Goal: Information Seeking & Learning: Understand process/instructions

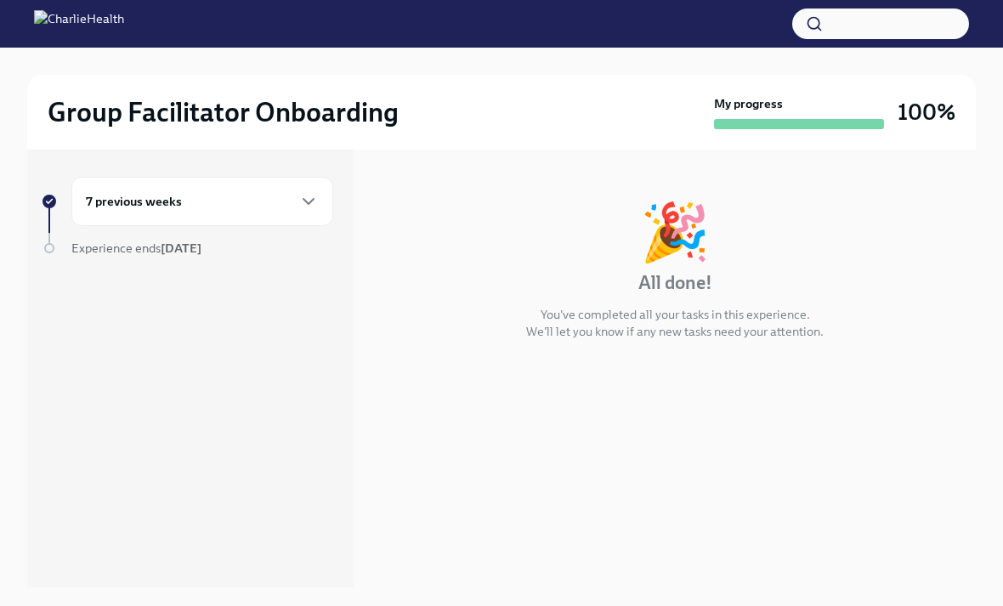
click at [281, 202] on div "7 previous weeks" at bounding box center [202, 201] width 233 height 20
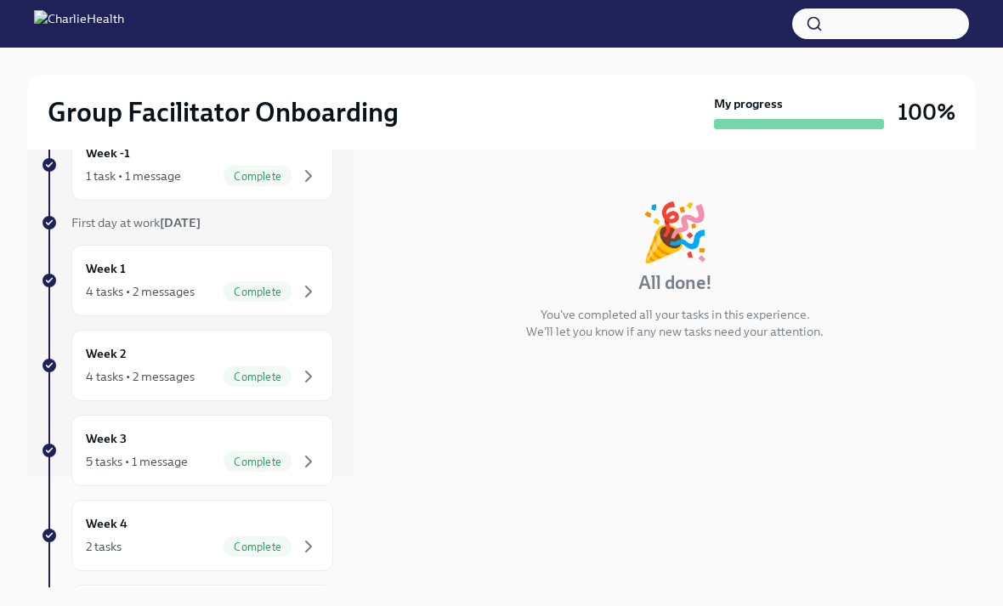
scroll to position [210, 0]
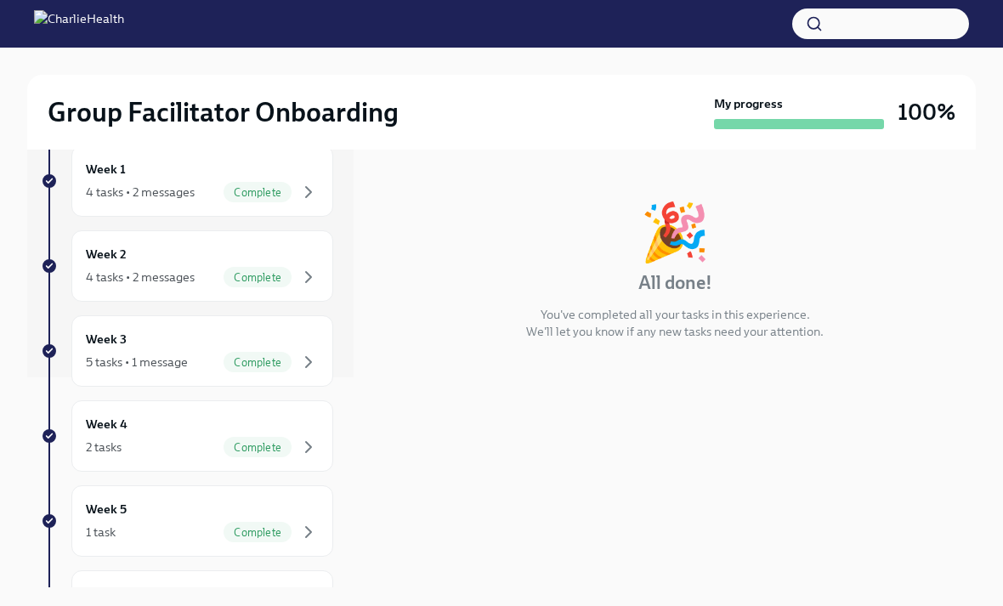
click at [883, 21] on button "button" at bounding box center [880, 23] width 177 height 31
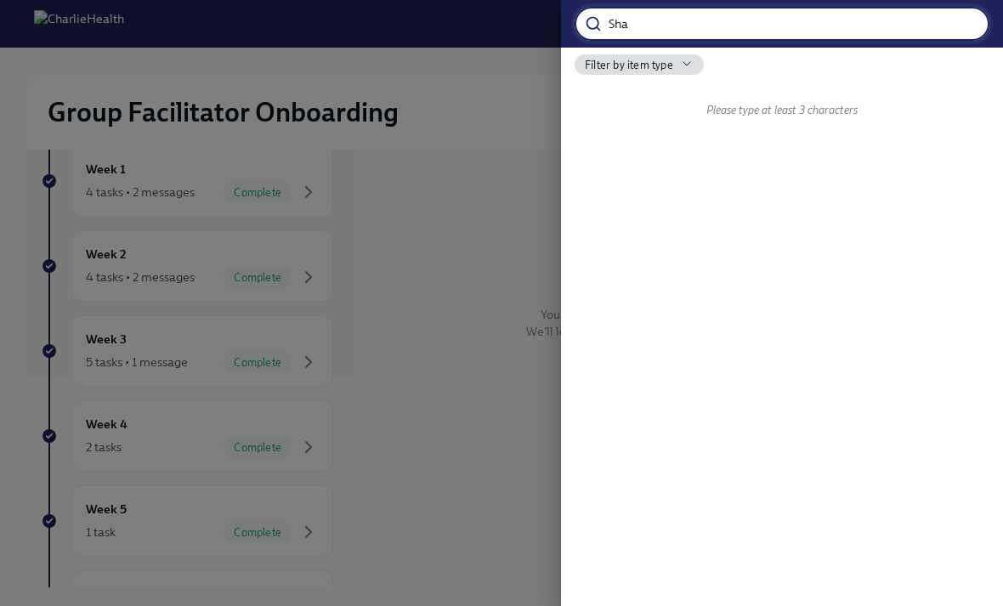
type input "Shad"
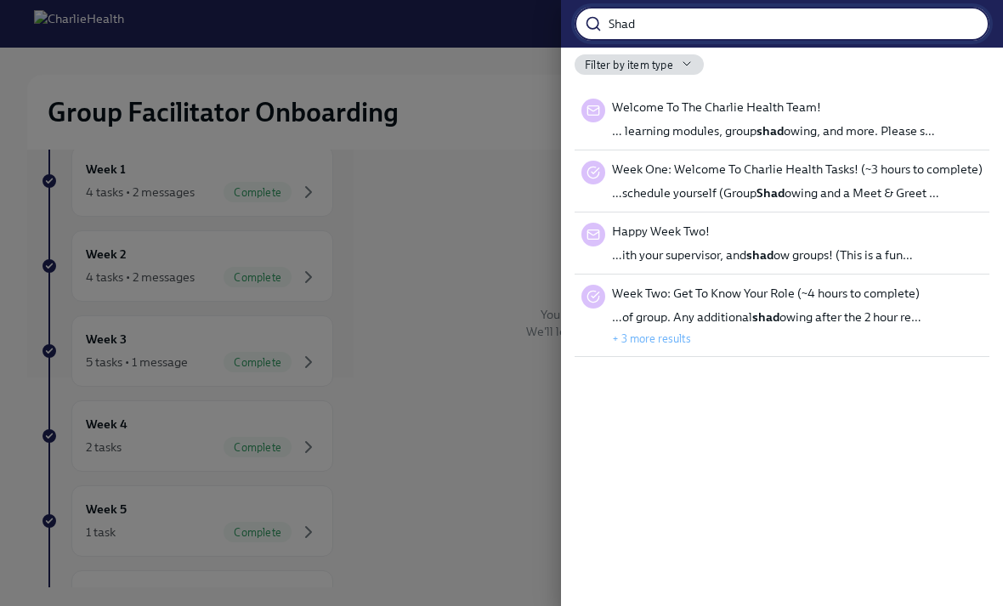
click at [755, 117] on div "Welcome To The Charlie Health Team! … learning modules, group shad owing, and m…" at bounding box center [773, 119] width 323 height 41
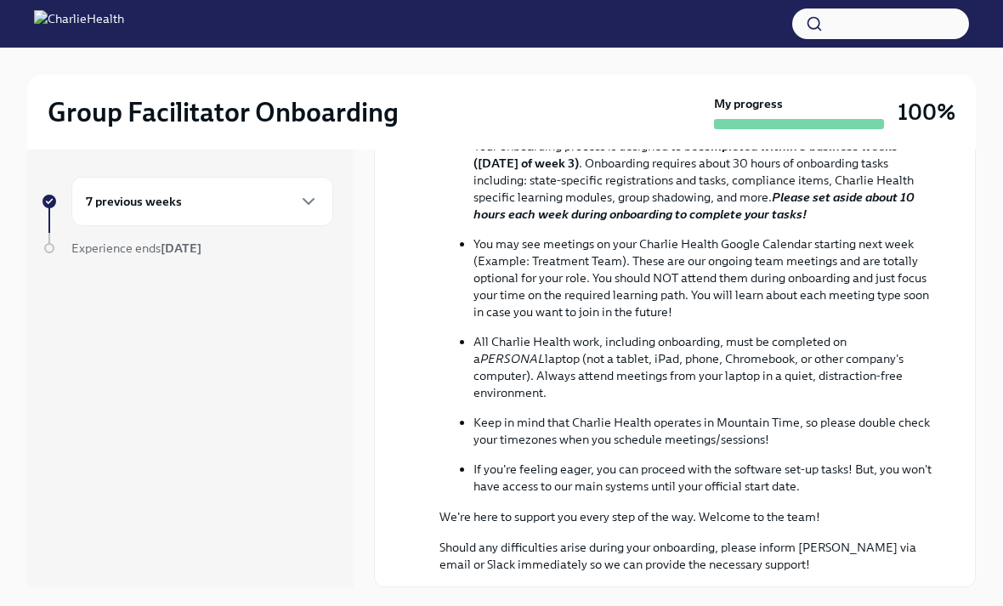
scroll to position [465, 0]
click at [890, 22] on button "button" at bounding box center [880, 23] width 177 height 31
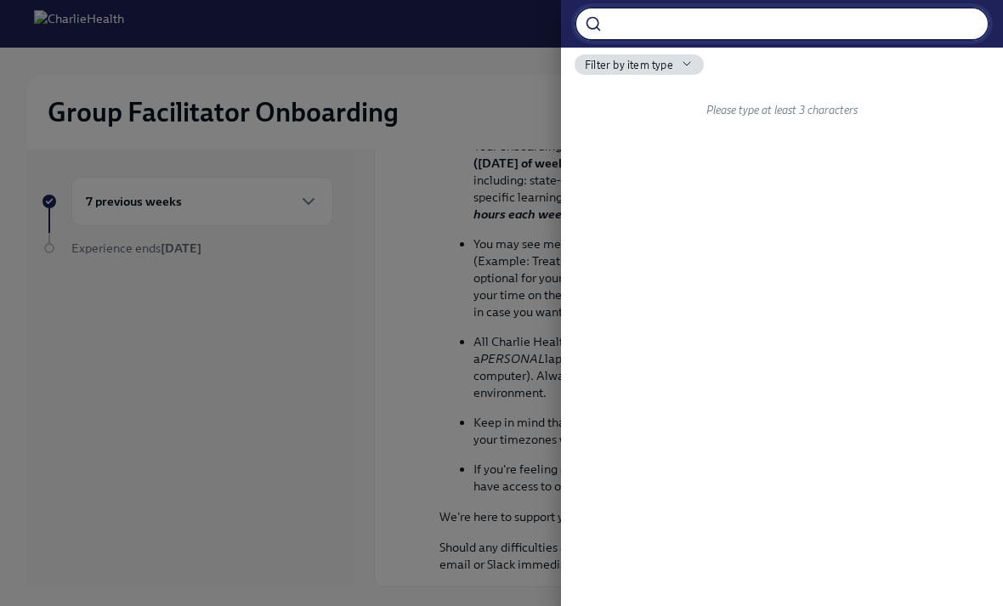
click at [517, 189] on div at bounding box center [501, 303] width 1003 height 606
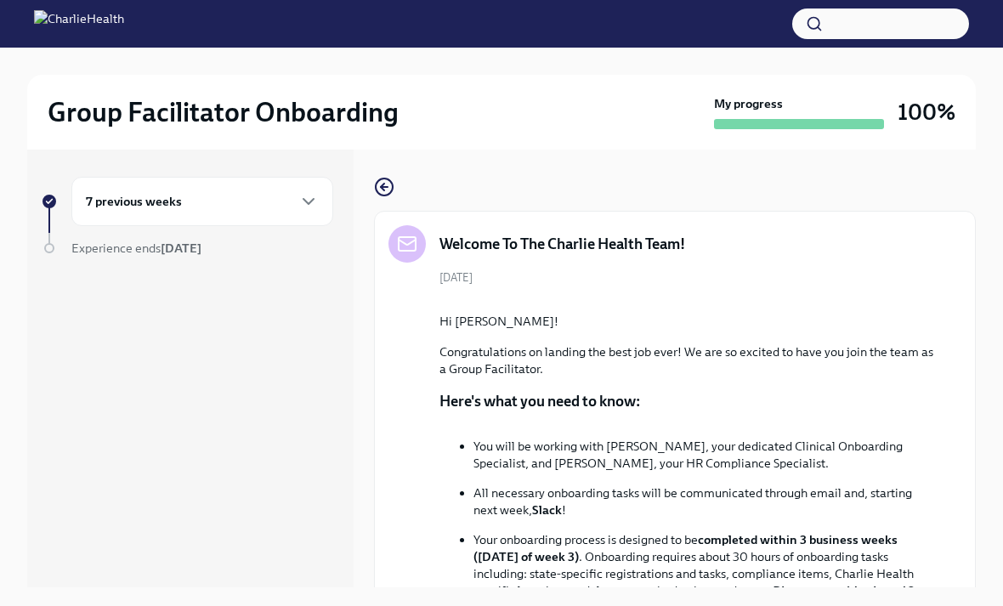
scroll to position [0, 0]
click at [262, 192] on div "7 previous weeks" at bounding box center [202, 201] width 233 height 20
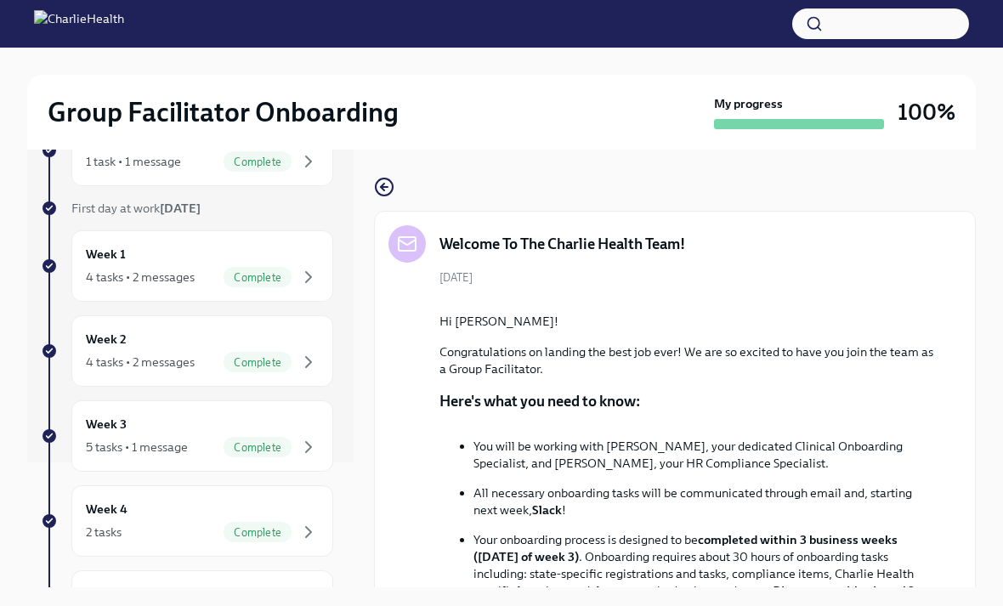
scroll to position [127, 0]
click at [253, 353] on span "Complete" at bounding box center [257, 359] width 68 height 13
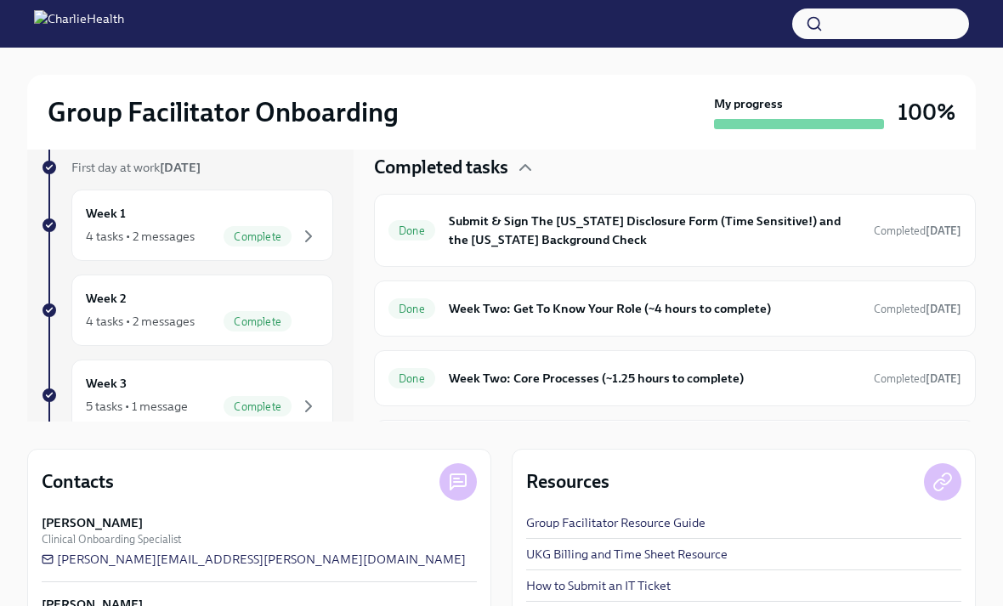
scroll to position [152, 0]
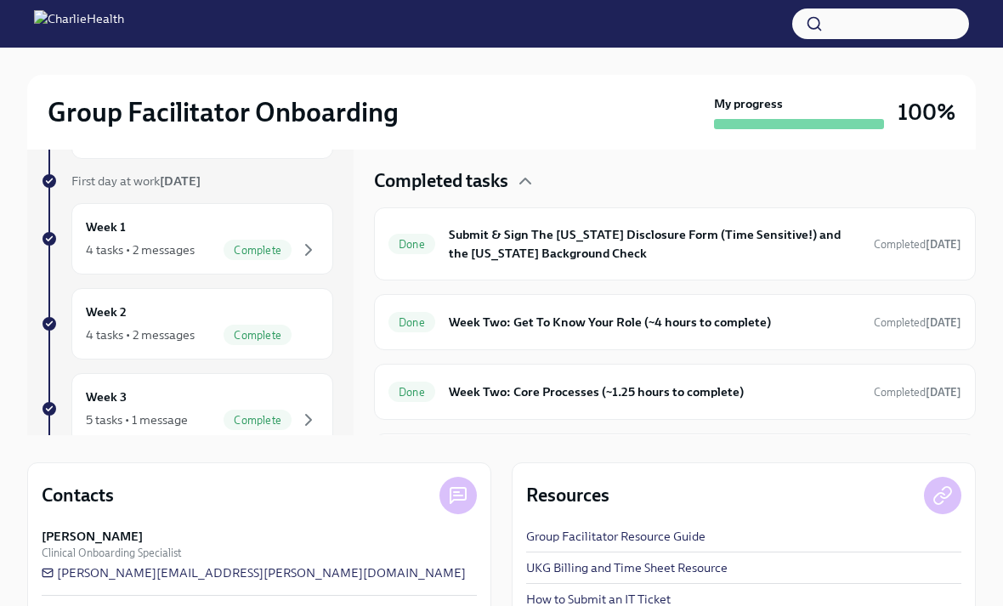
click at [277, 308] on div "Week 2 4 tasks • 2 messages Complete" at bounding box center [202, 323] width 233 height 42
click at [274, 398] on div "Week 3 5 tasks • 1 message Complete" at bounding box center [202, 408] width 233 height 42
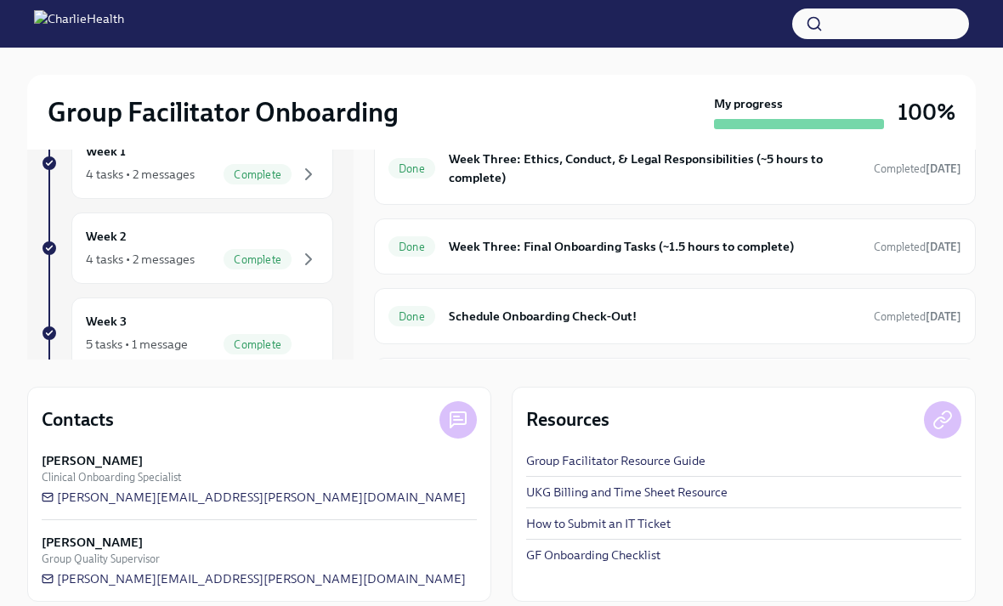
scroll to position [244, 0]
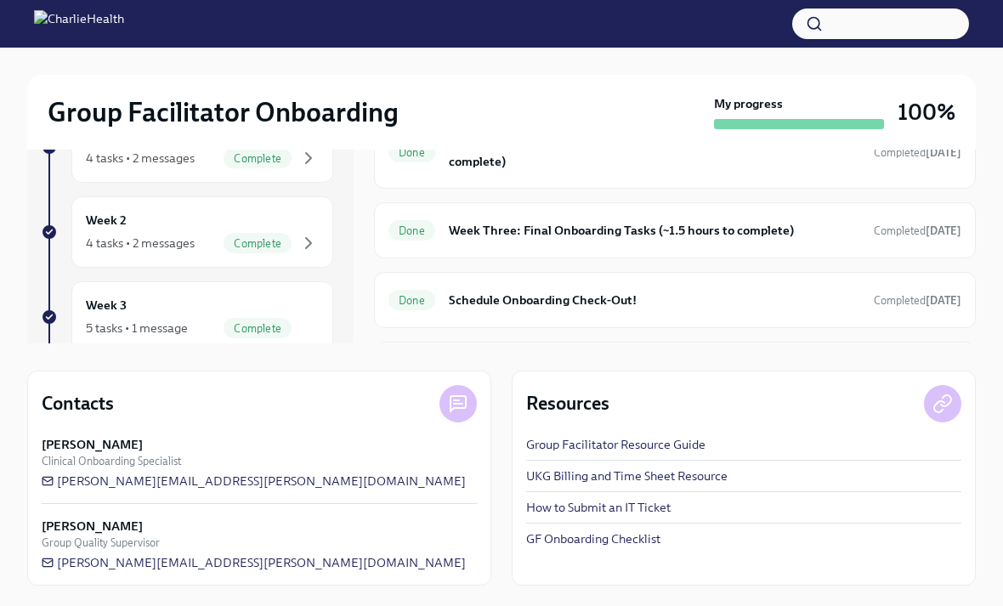
click at [668, 453] on link "Group Facilitator Resource Guide" at bounding box center [615, 444] width 179 height 17
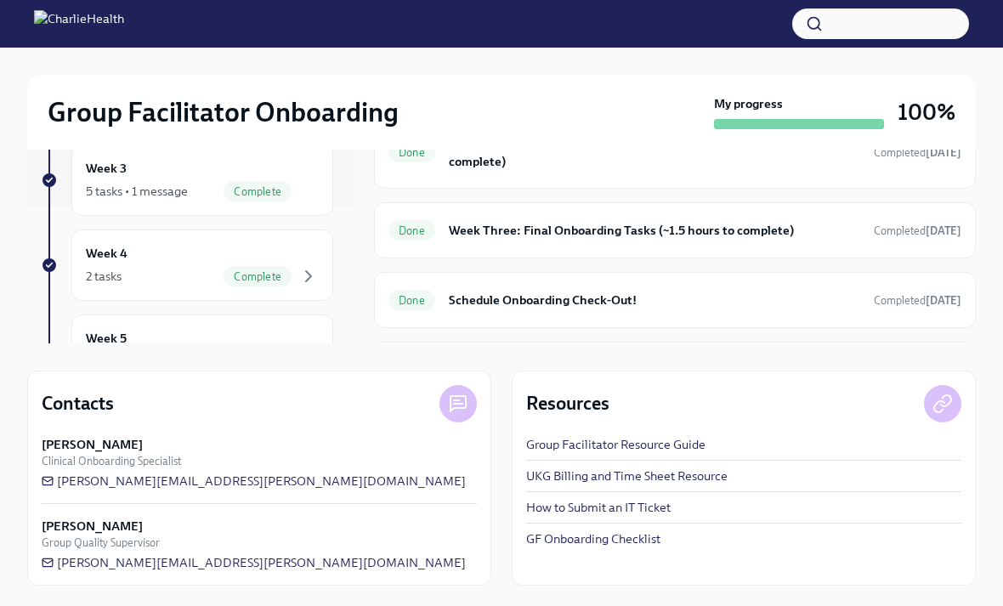
scroll to position [70, 0]
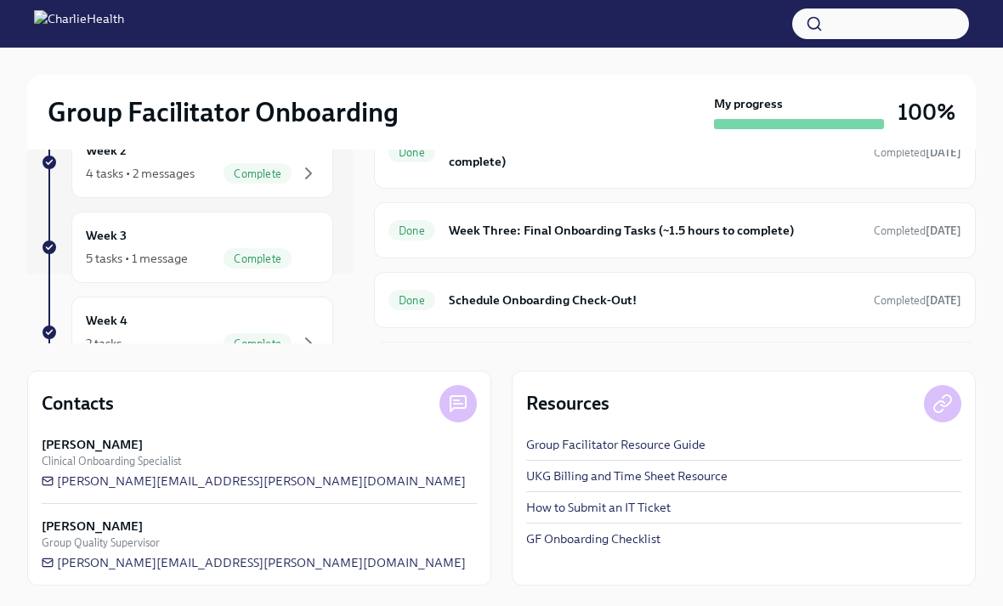
click at [273, 252] on span "Complete" at bounding box center [257, 258] width 68 height 13
click at [267, 311] on div "Week 4 2 tasks Complete" at bounding box center [202, 332] width 233 height 42
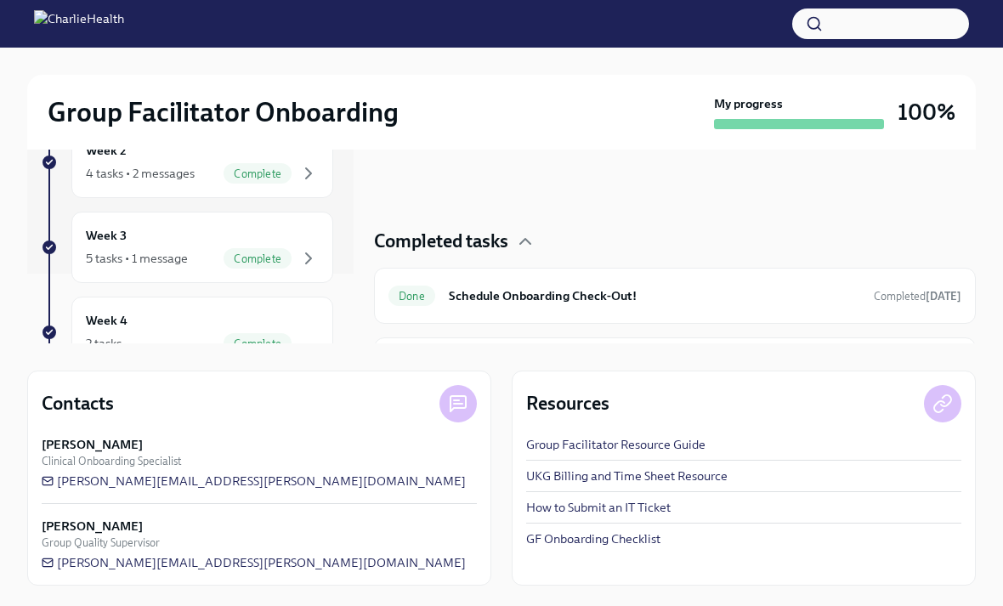
scroll to position [283, 0]
click at [206, 226] on div "Week 3 5 tasks • 1 message Complete" at bounding box center [202, 247] width 233 height 42
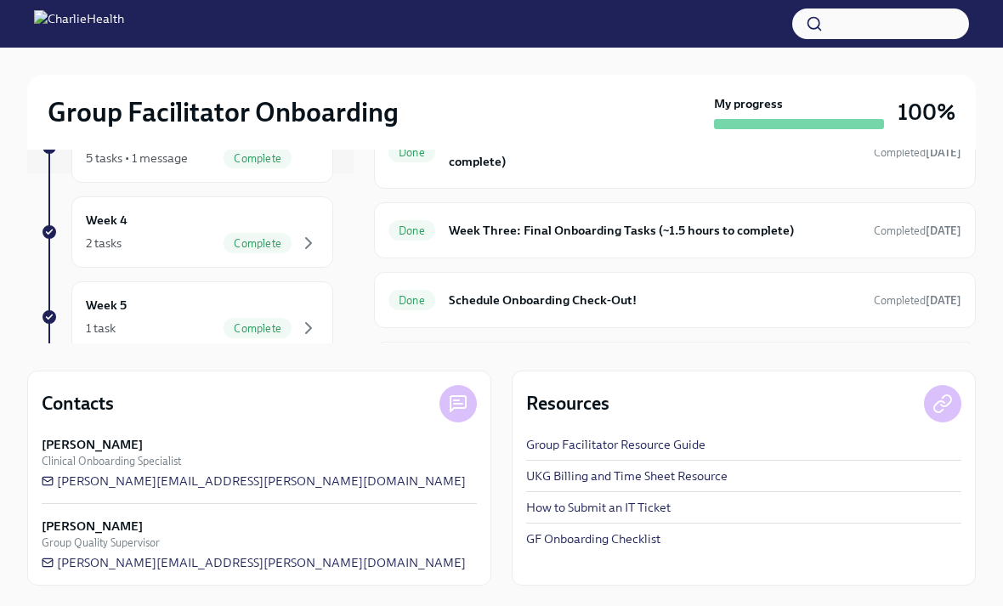
scroll to position [172, 0]
click at [204, 294] on div "Week 5 1 task Complete" at bounding box center [202, 315] width 233 height 42
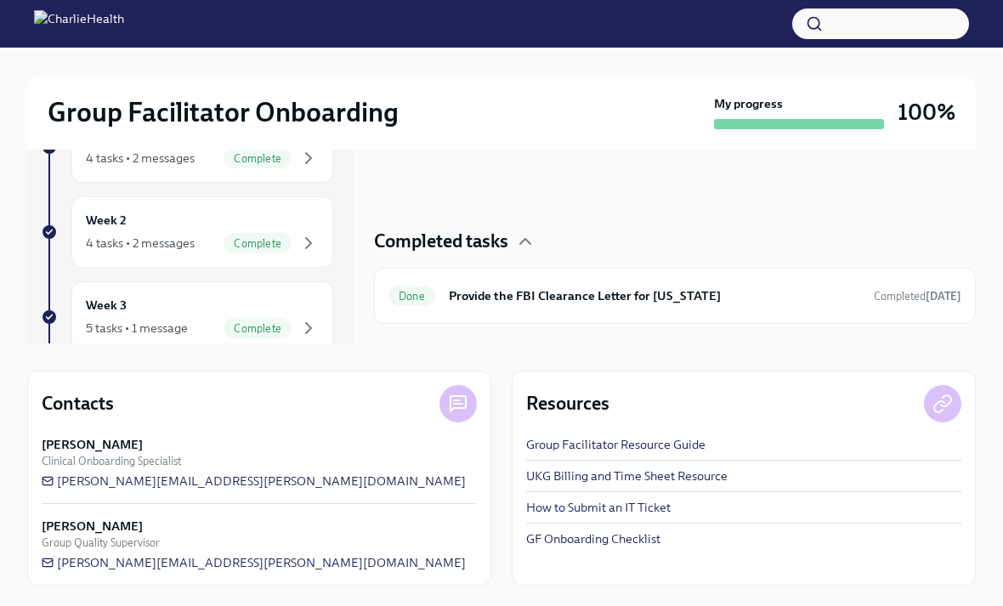
click at [212, 233] on div "4 tasks • 2 messages Complete" at bounding box center [202, 243] width 233 height 20
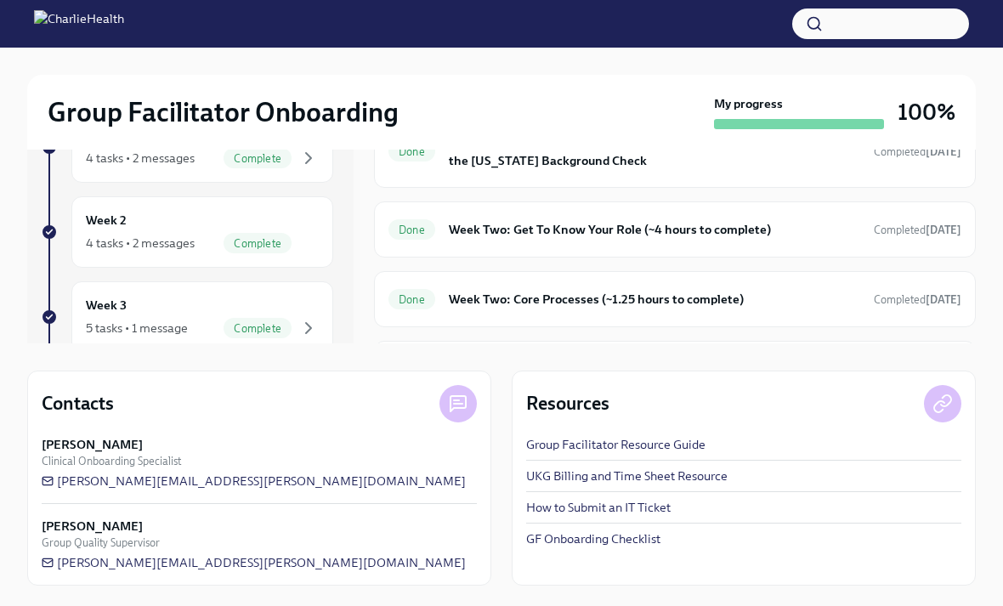
scroll to position [359, 0]
click at [782, 221] on h6 "Week Two: Get To Know Your Role (~4 hours to complete)" at bounding box center [654, 230] width 411 height 19
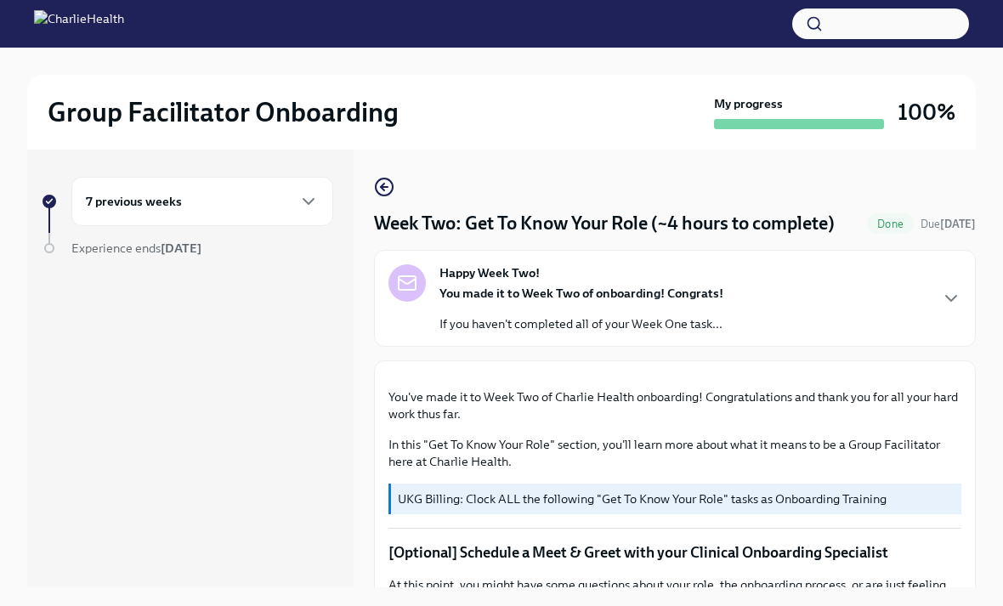
click at [285, 211] on div "7 previous weeks" at bounding box center [202, 201] width 233 height 20
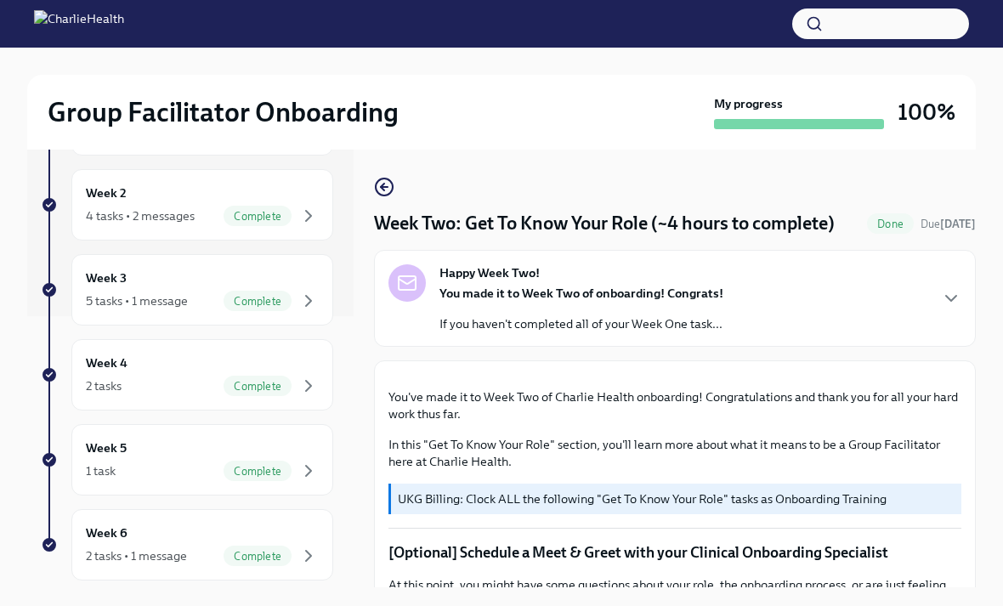
scroll to position [287, 0]
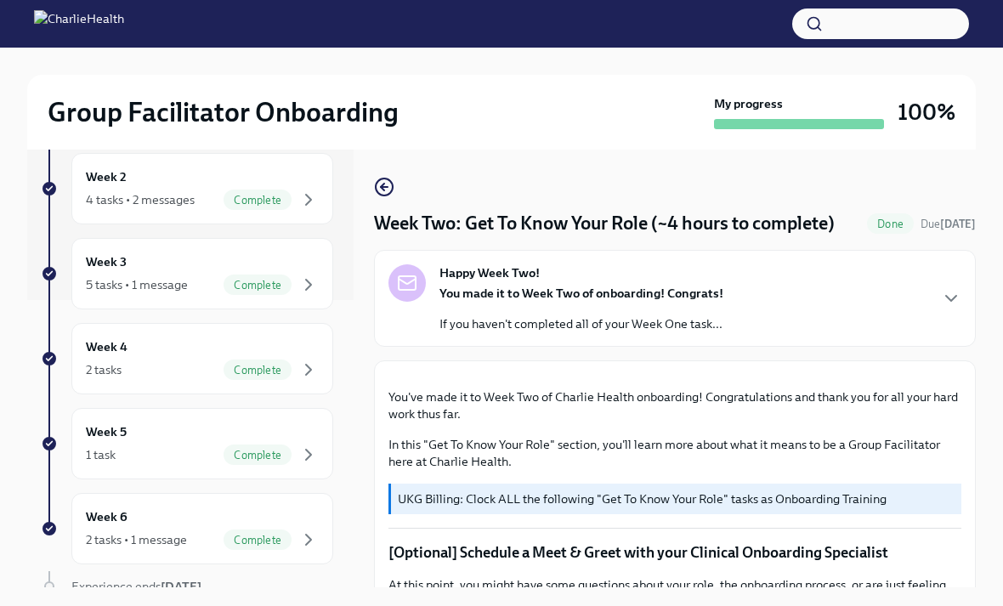
click at [233, 366] on span "Complete" at bounding box center [257, 370] width 68 height 13
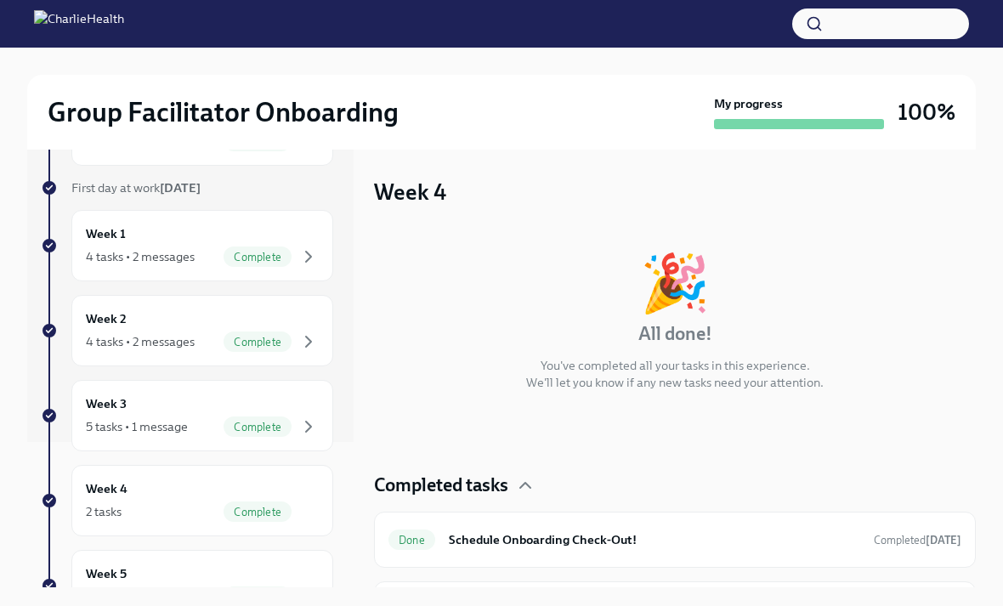
scroll to position [173, 0]
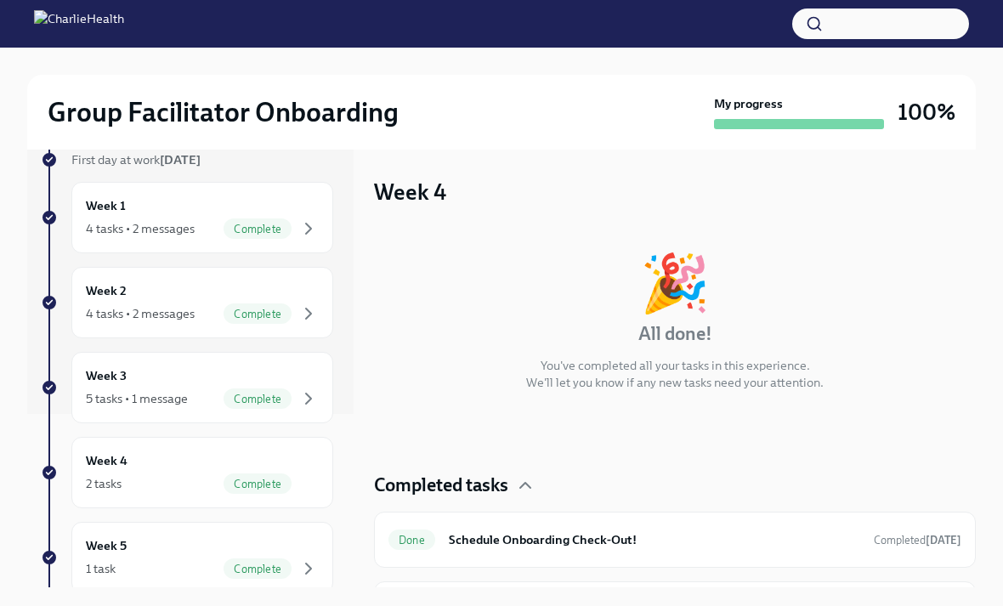
click at [219, 477] on div "2 tasks Complete" at bounding box center [202, 483] width 233 height 20
click at [259, 378] on div "Week 3 5 tasks • 1 message Complete" at bounding box center [202, 387] width 233 height 42
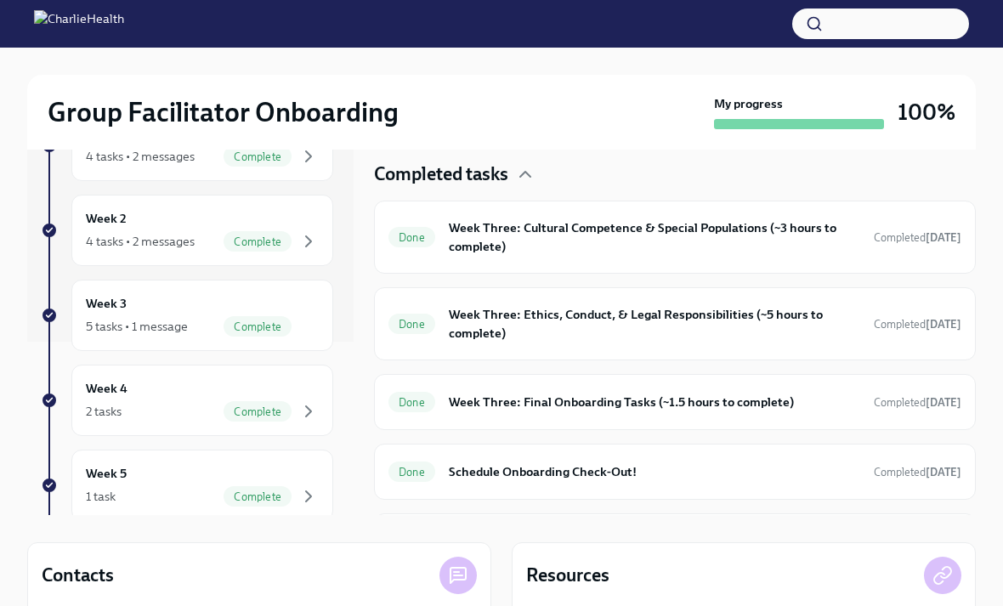
scroll to position [80, 0]
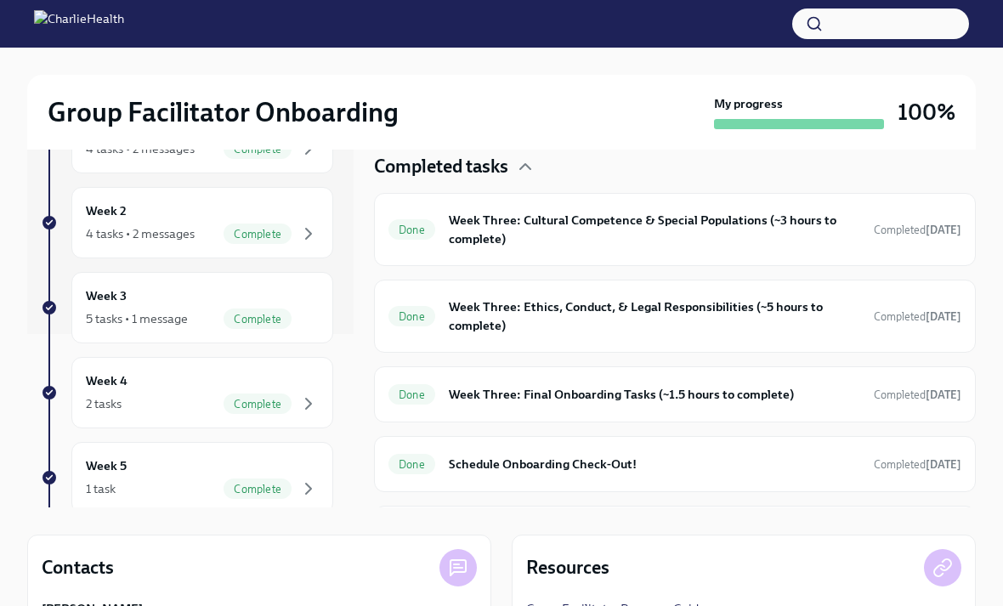
click at [731, 394] on h6 "Week Three: Final Onboarding Tasks (~1.5 hours to complete)" at bounding box center [654, 394] width 411 height 19
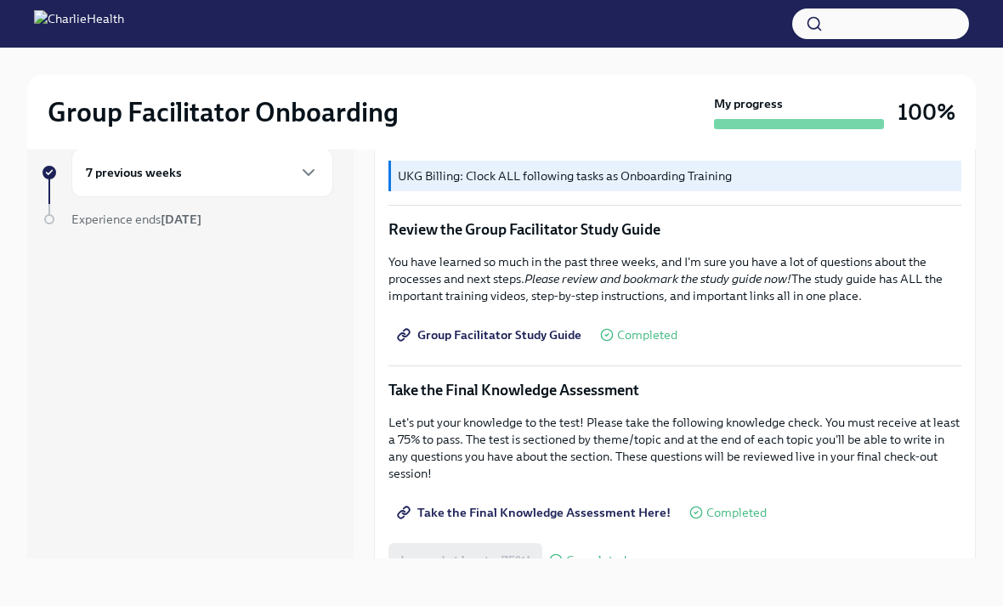
scroll to position [641, 0]
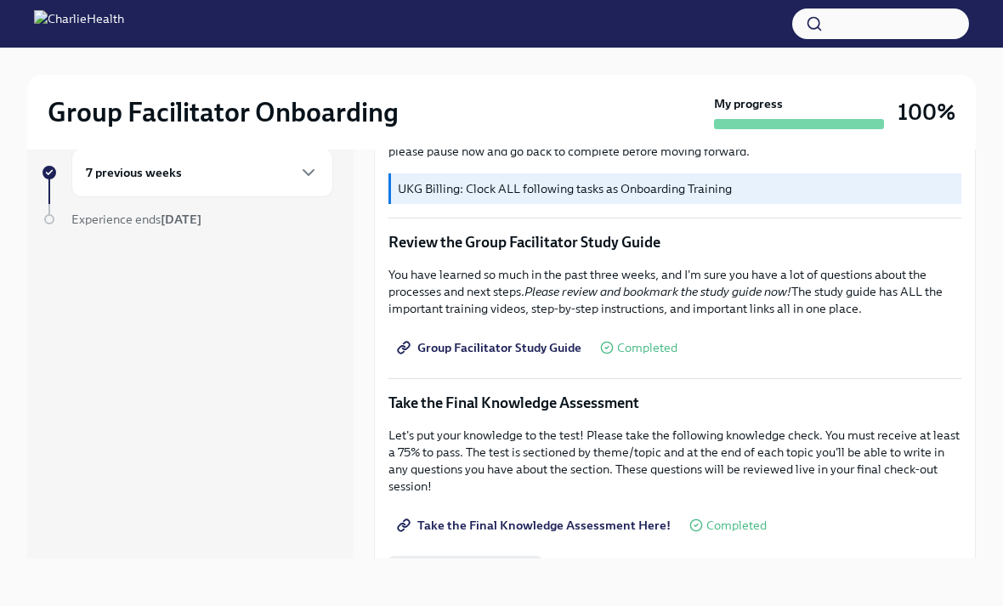
click at [302, 180] on icon "button" at bounding box center [308, 172] width 20 height 20
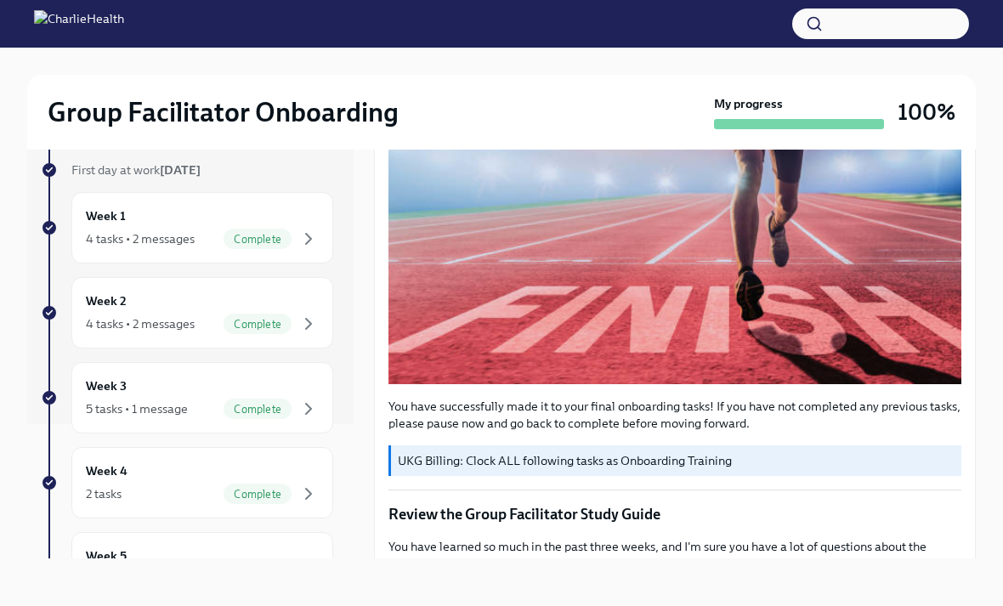
scroll to position [133, 0]
click at [255, 404] on span "Complete" at bounding box center [257, 410] width 68 height 13
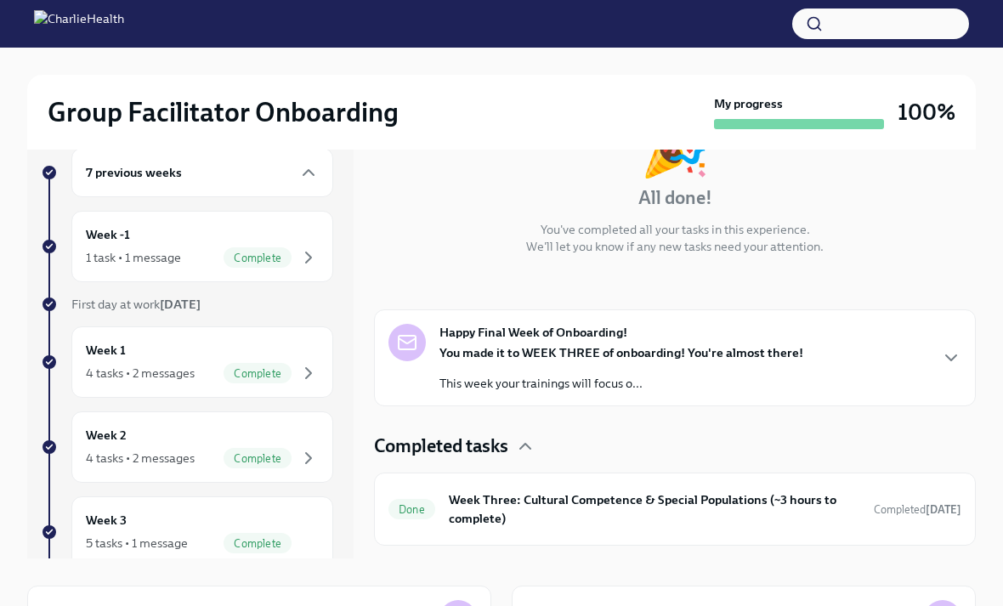
scroll to position [183, 0]
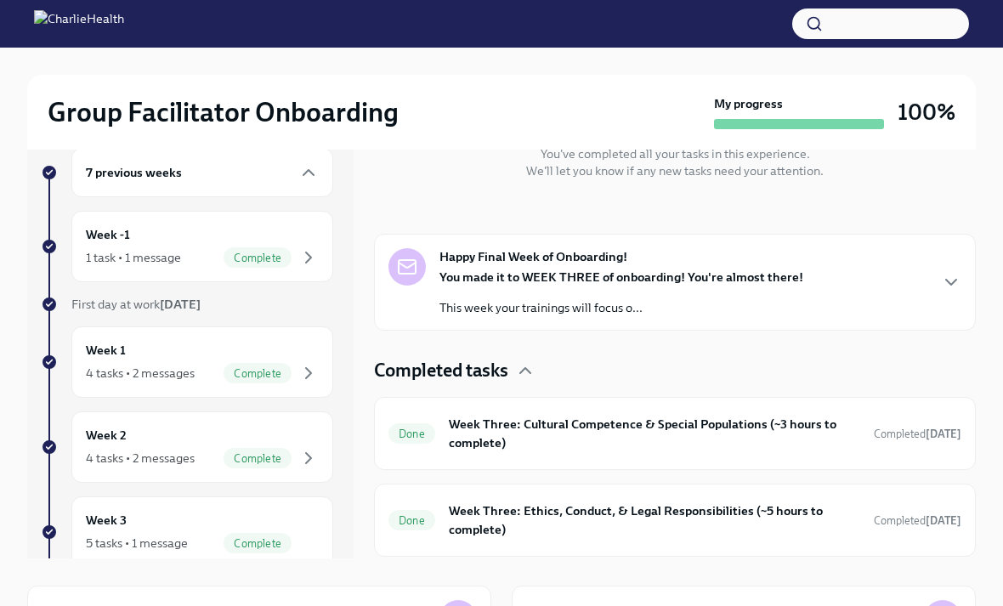
click at [899, 308] on div "Happy Final Week of Onboarding! You made it to WEEK THREE of onboarding! You're…" at bounding box center [674, 282] width 573 height 68
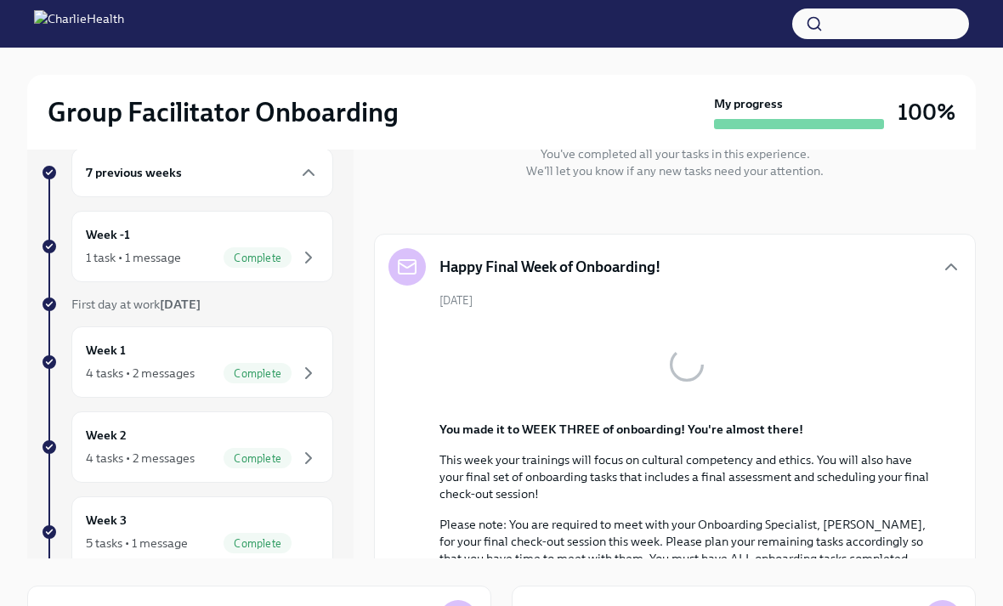
click at [940, 285] on div "Happy Final Week of Onboarding! August 18th You made it to WEEK THREE of onboar…" at bounding box center [674, 504] width 573 height 512
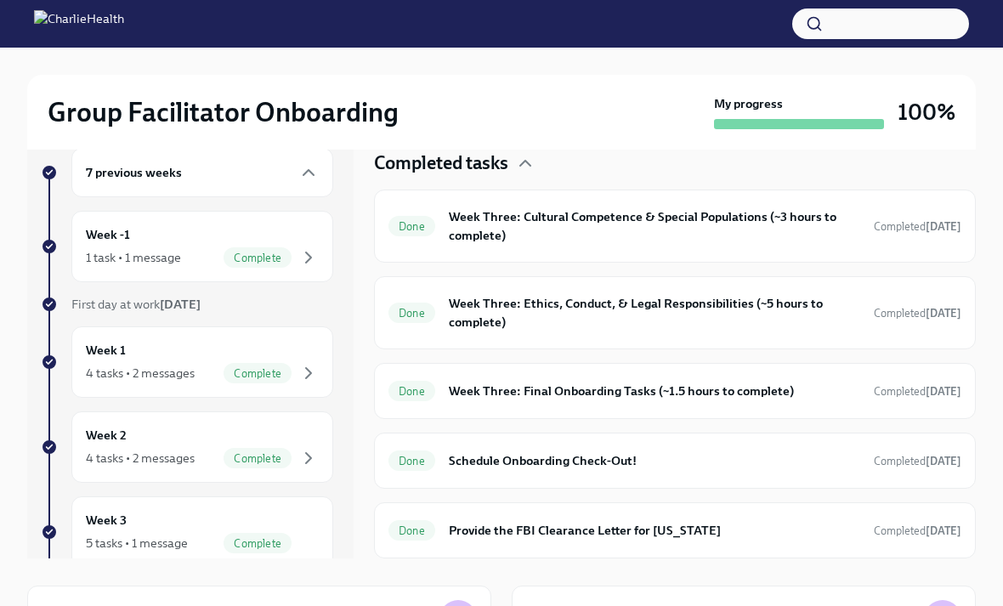
scroll to position [973, 0]
click at [779, 248] on div "Done Week Three: Cultural Competence & Special Populations (~3 hours to complet…" at bounding box center [674, 226] width 573 height 44
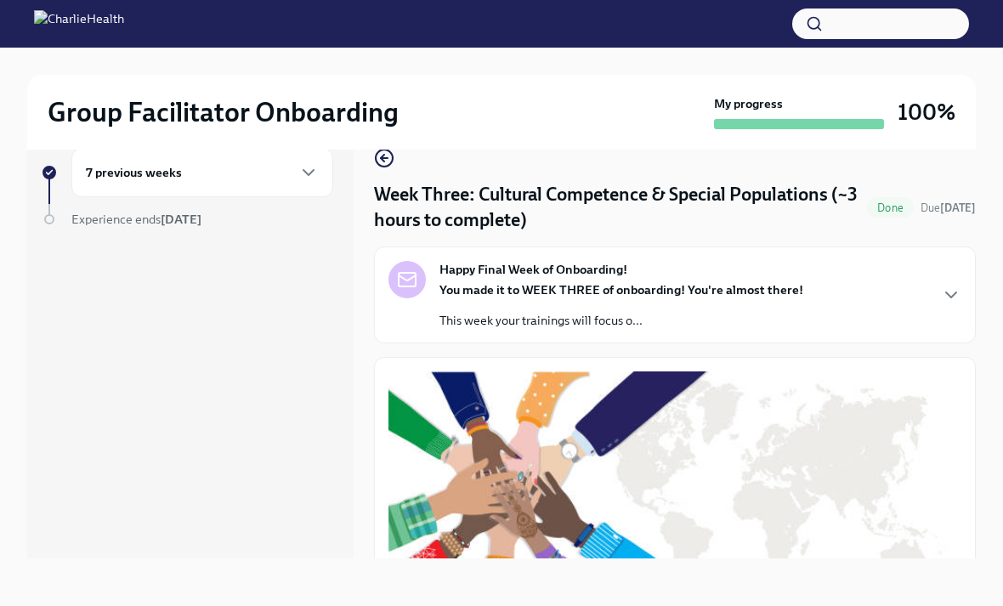
click at [940, 304] on icon "button" at bounding box center [950, 295] width 20 height 20
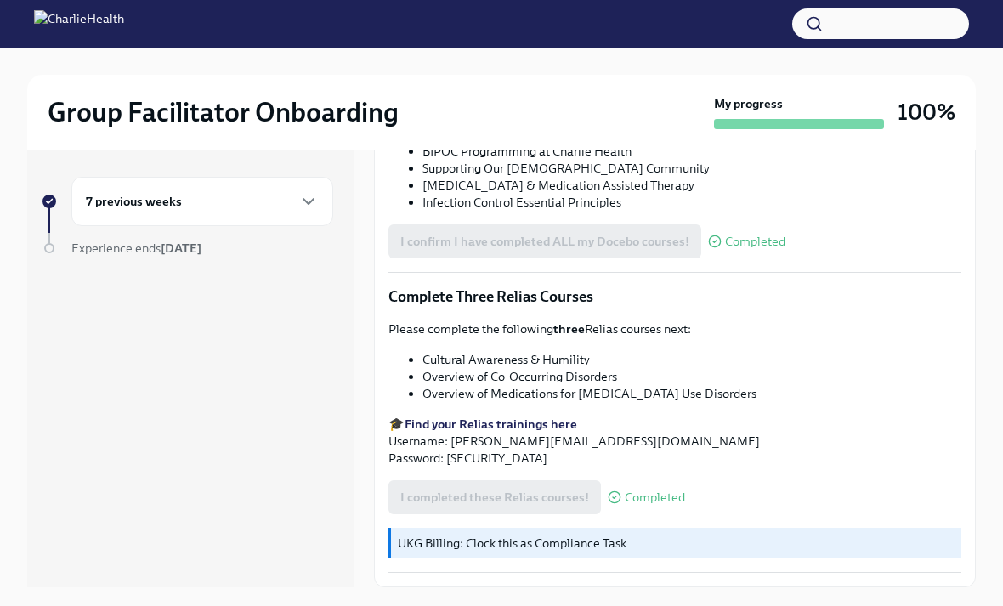
click at [282, 204] on div "7 previous weeks" at bounding box center [202, 201] width 233 height 20
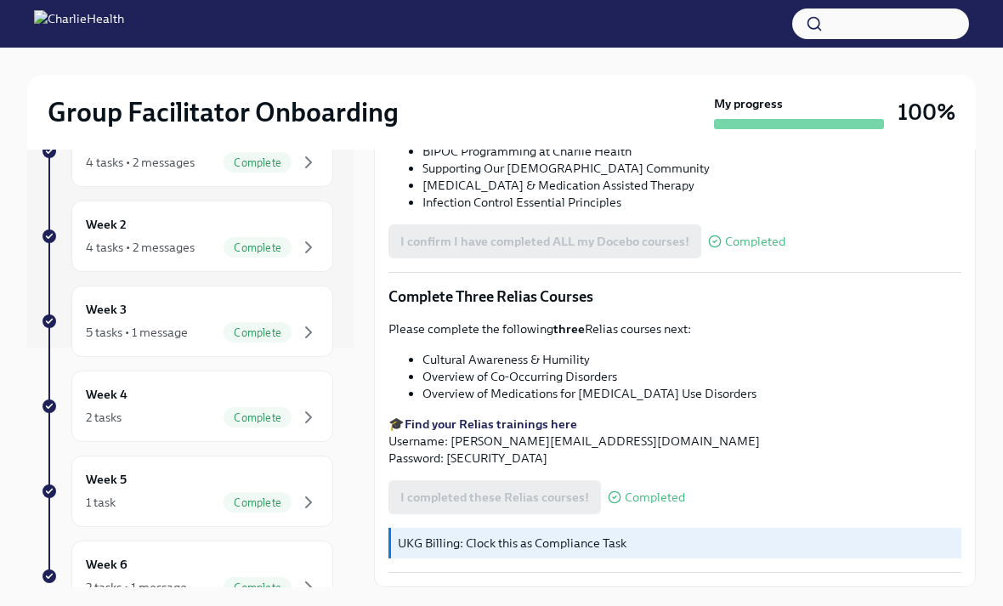
scroll to position [239, 0]
click at [278, 328] on span "Complete" at bounding box center [257, 333] width 68 height 13
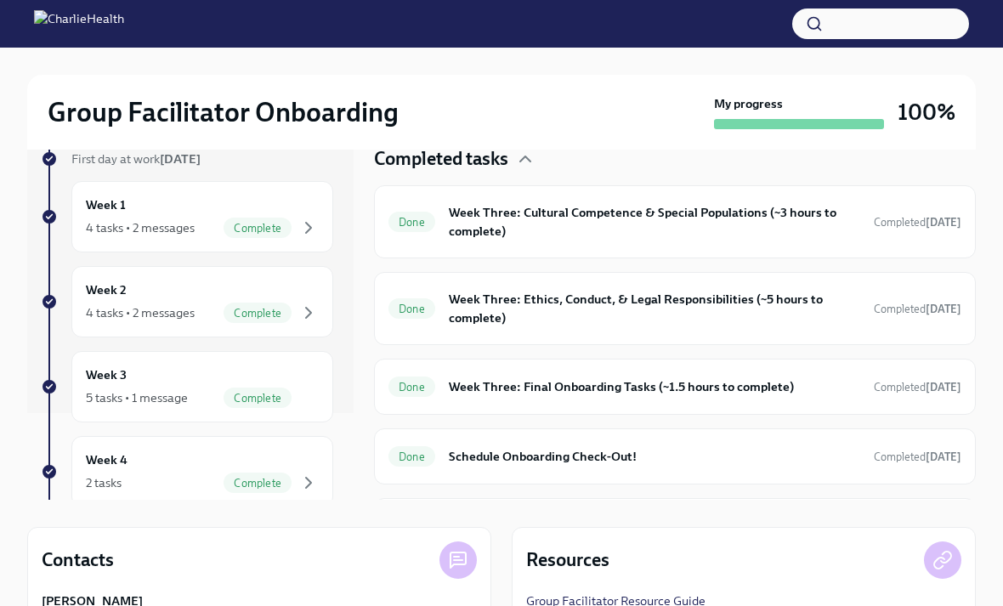
scroll to position [94, 0]
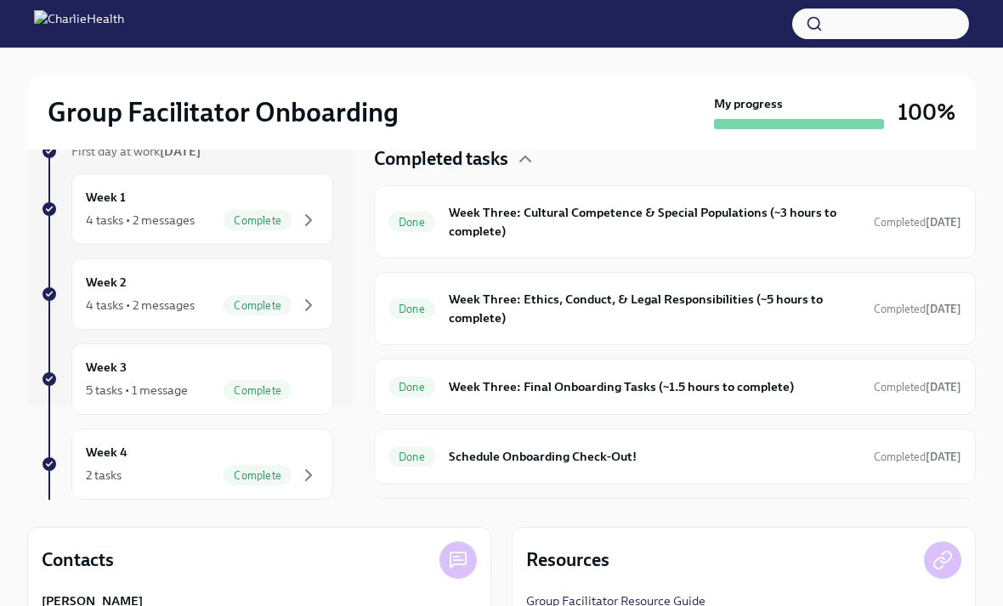
click at [232, 455] on div "Week 4 2 tasks Complete" at bounding box center [202, 464] width 233 height 42
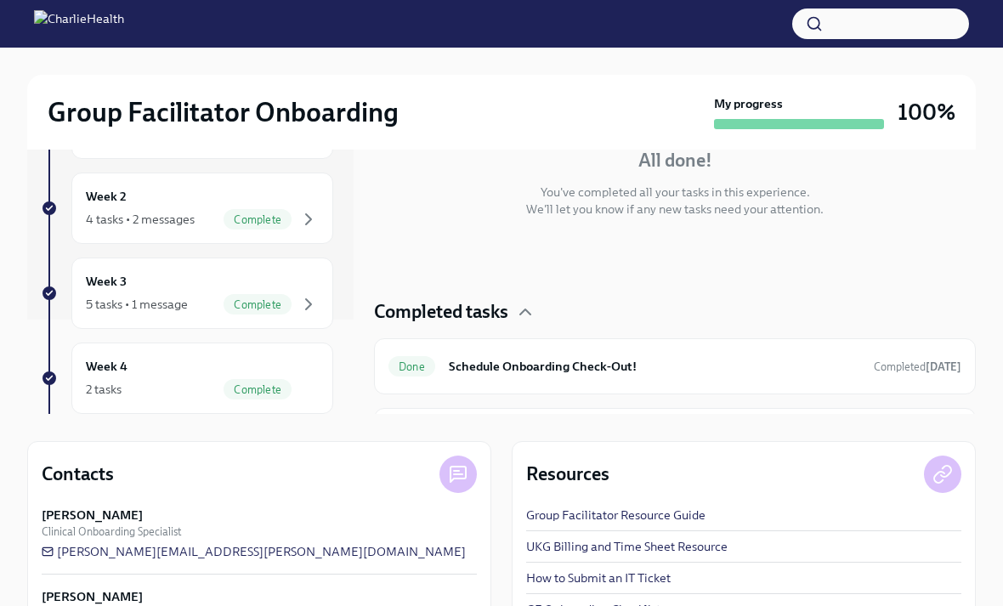
scroll to position [172, 0]
click at [219, 282] on div "Week 3 5 tasks • 1 message Complete" at bounding box center [202, 294] width 233 height 42
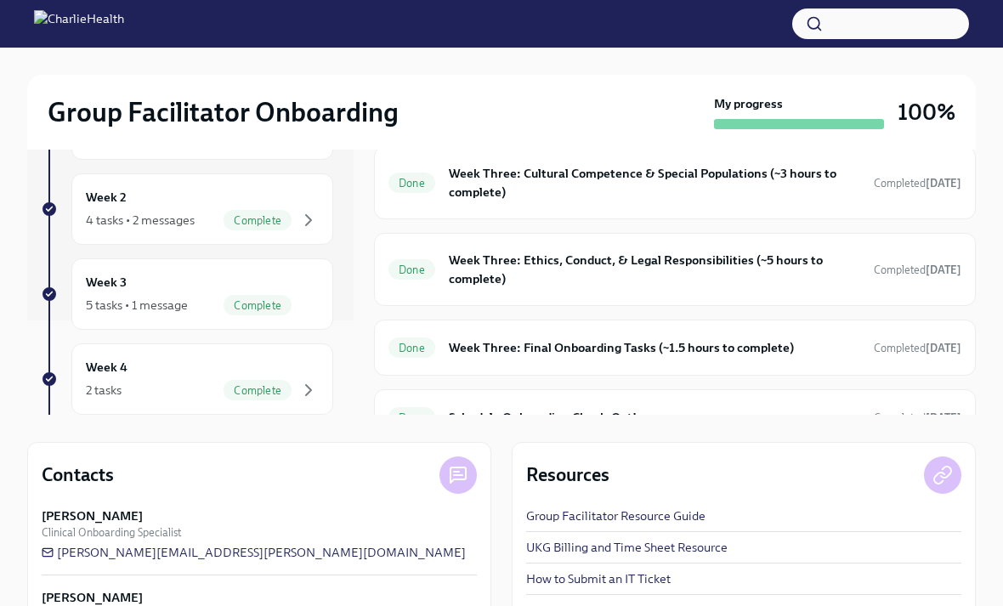
scroll to position [251, 0]
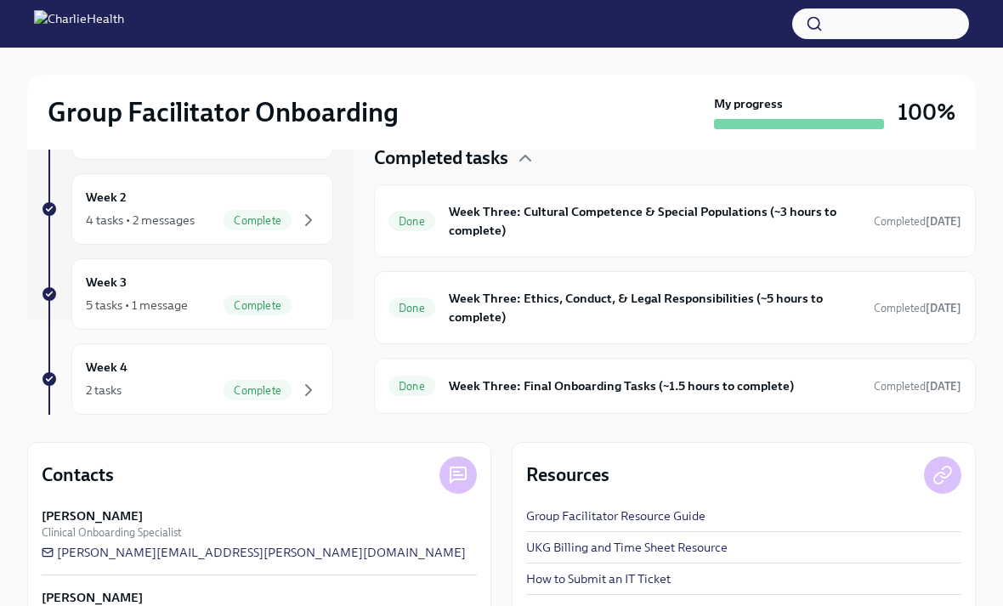
click at [214, 213] on div "4 tasks • 2 messages Complete" at bounding box center [202, 220] width 233 height 20
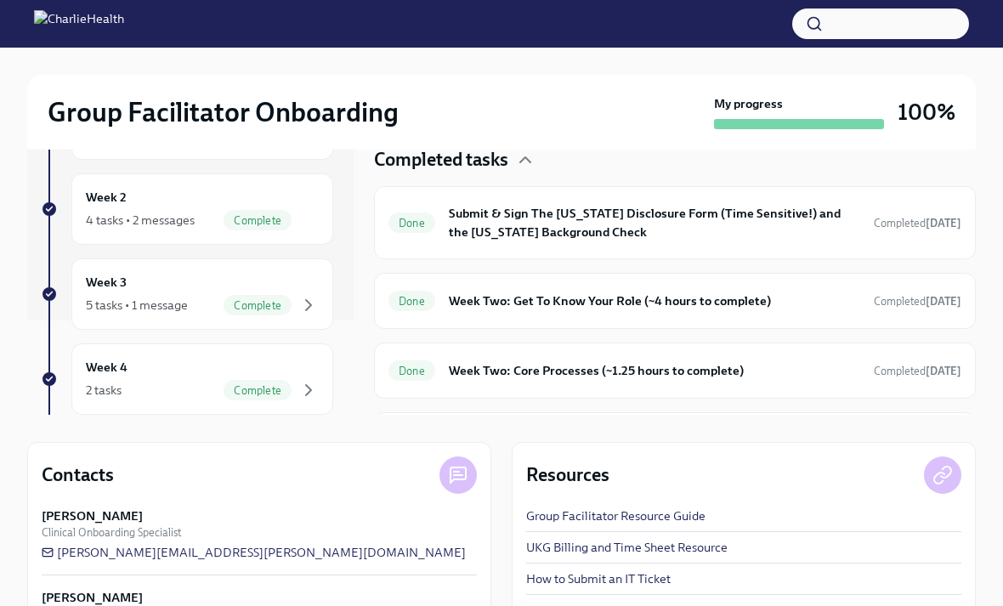
scroll to position [359, 0]
click at [760, 381] on div "Done Week Two: Core Processes (~1.25 hours to complete) Completed Aug 20th" at bounding box center [674, 371] width 573 height 27
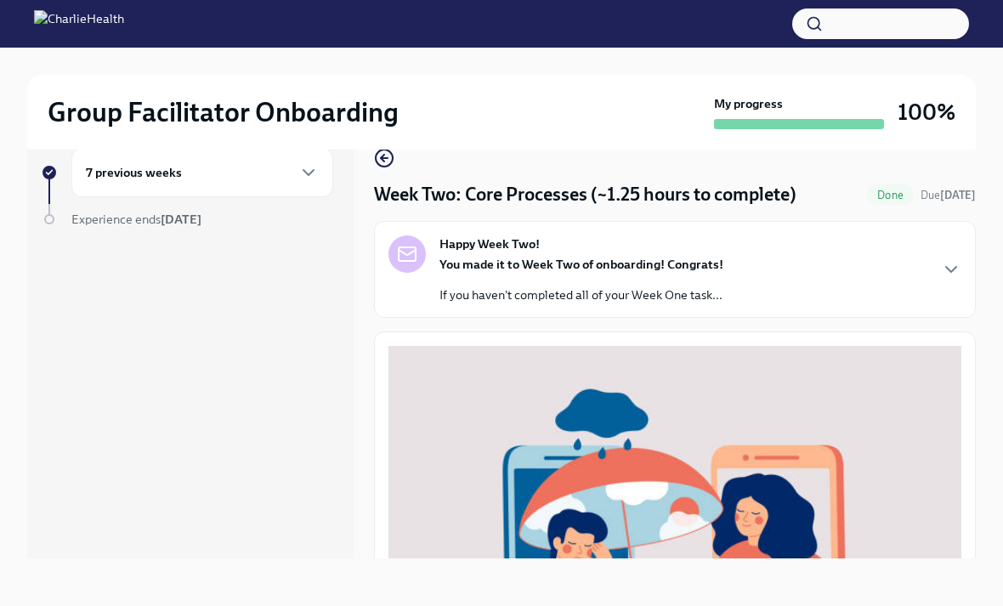
click at [384, 165] on icon "button" at bounding box center [384, 158] width 20 height 20
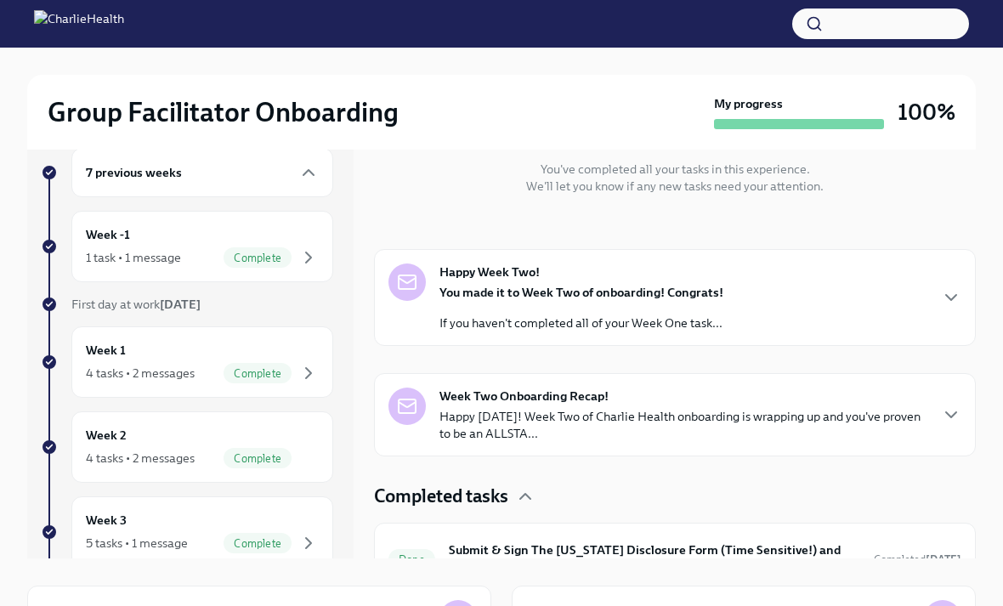
scroll to position [170, 0]
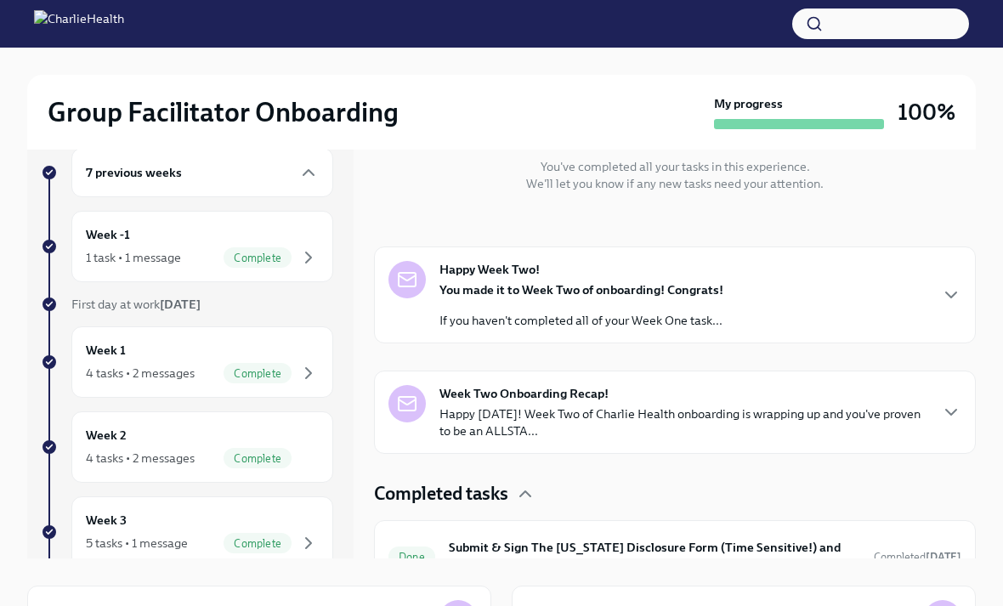
click at [709, 401] on div "Week Two Onboarding Recap! Happy Friday! Week Two of Charlie Health onboarding …" at bounding box center [683, 412] width 488 height 54
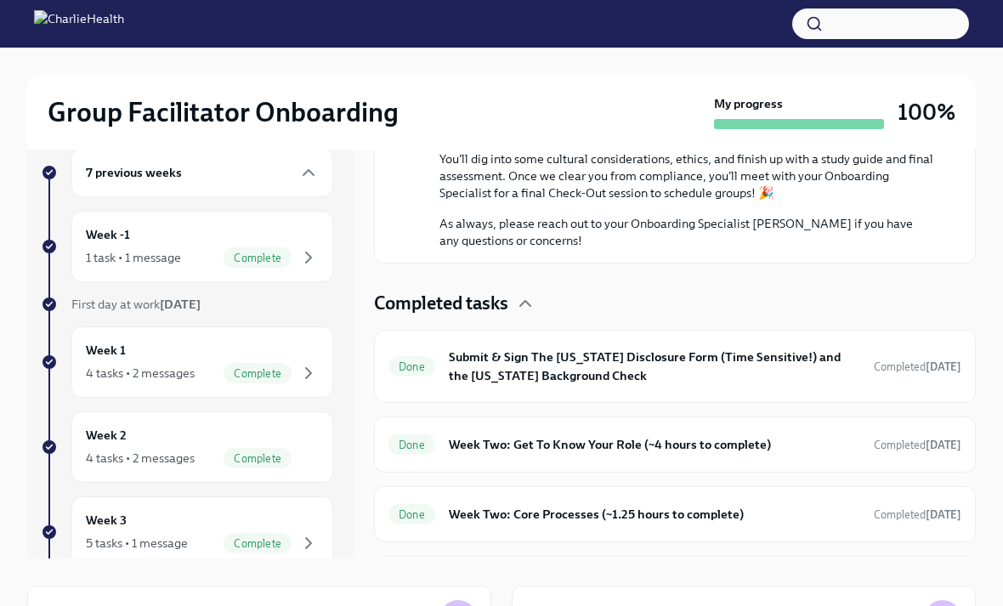
scroll to position [1099, 0]
click at [714, 451] on h6 "Week Two: Get To Know Your Role (~4 hours to complete)" at bounding box center [654, 445] width 411 height 19
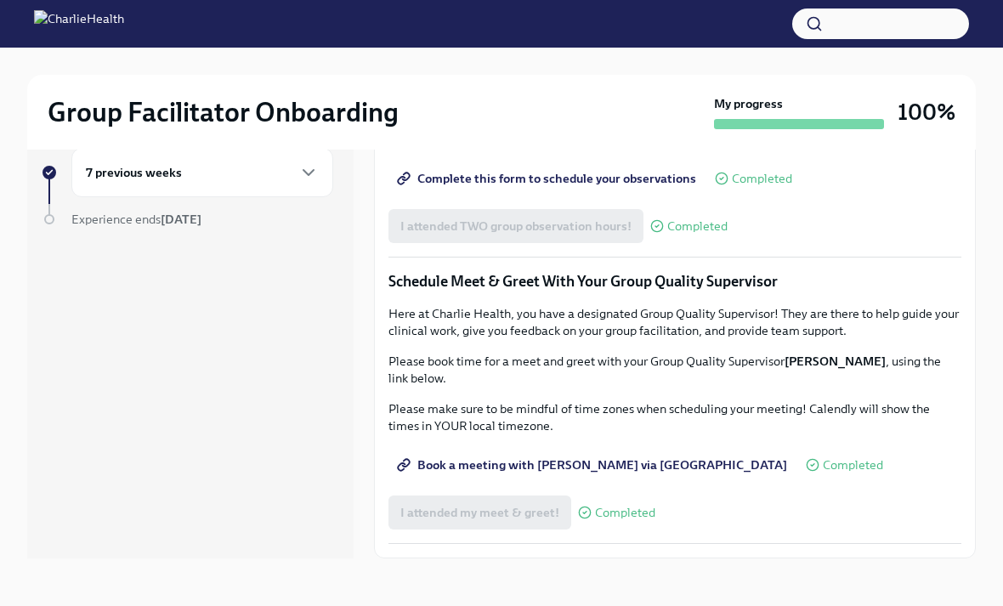
scroll to position [1250, 0]
click at [652, 187] on span "Complete this form to schedule your observations" at bounding box center [548, 178] width 296 height 17
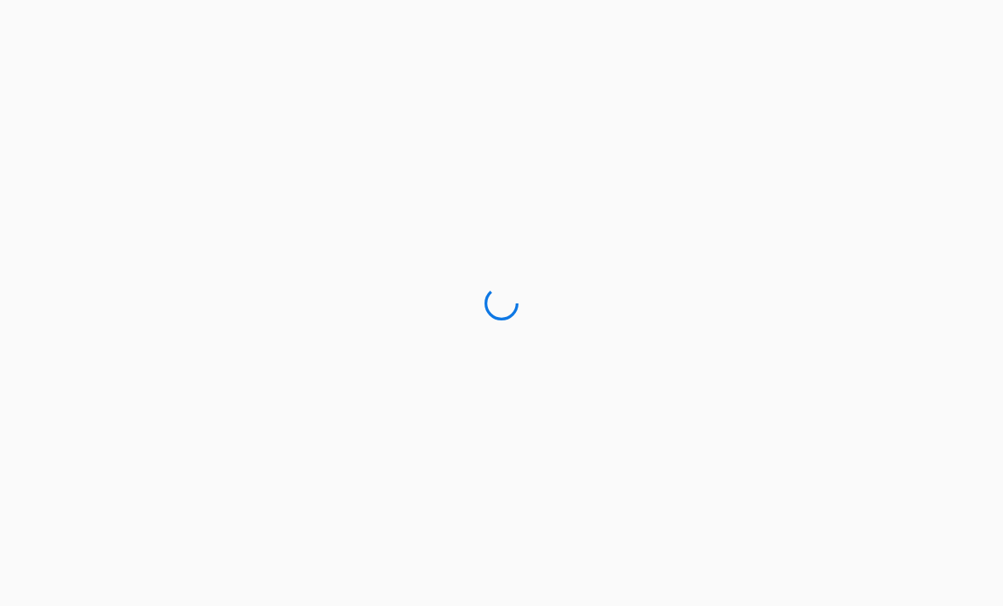
scroll to position [54, 0]
